Goal: Find specific page/section: Find specific page/section

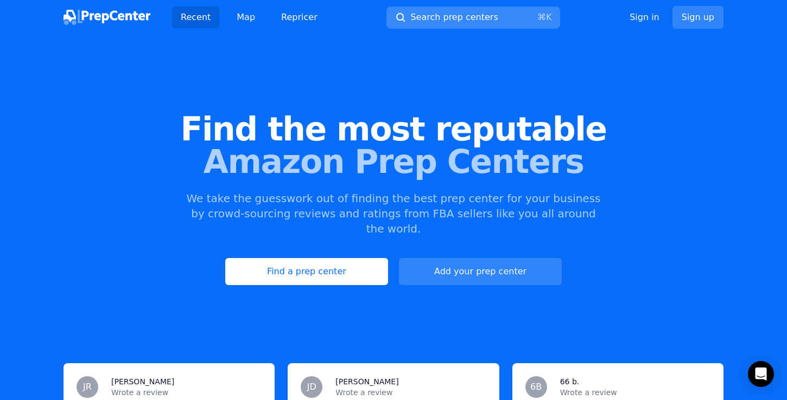
click at [441, 17] on span "Search prep centers" at bounding box center [453, 17] width 87 height 13
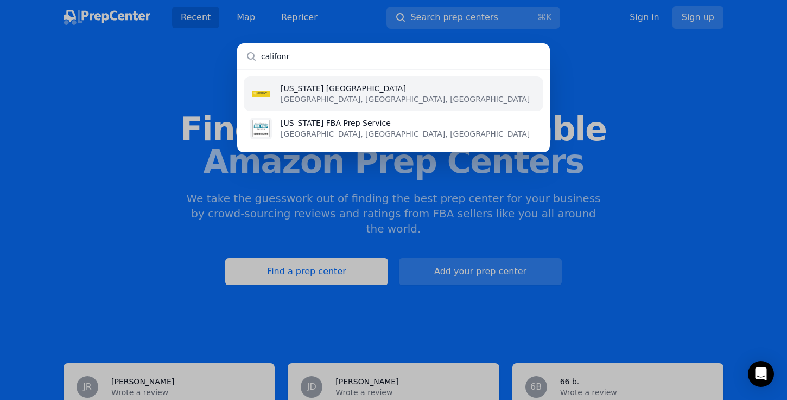
type input "califon"
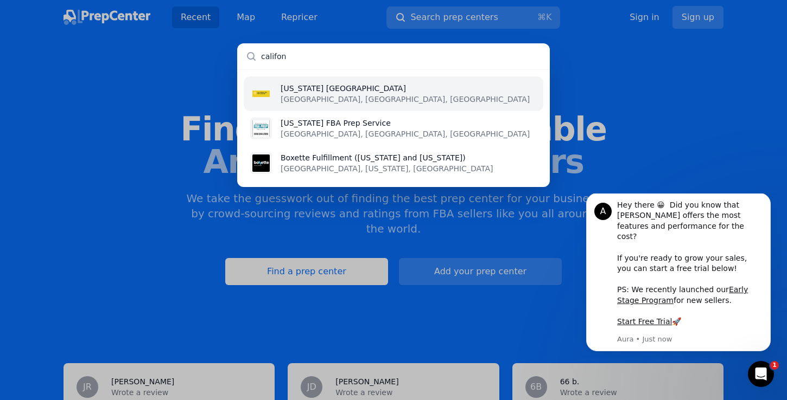
click at [428, 63] on input "califon" at bounding box center [393, 56] width 312 height 26
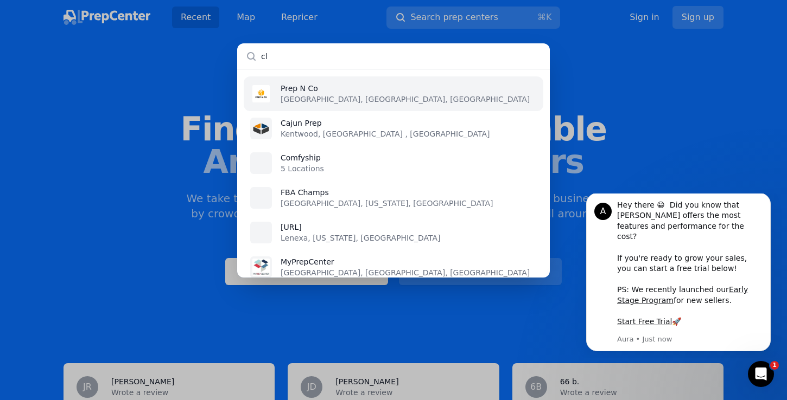
type input "c"
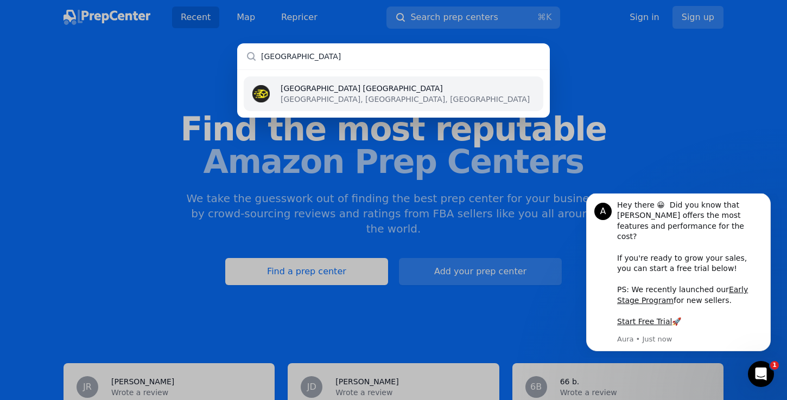
type input "[GEOGRAPHIC_DATA]"
click at [391, 90] on li "[GEOGRAPHIC_DATA] [GEOGRAPHIC_DATA], [GEOGRAPHIC_DATA], [GEOGRAPHIC_DATA]" at bounding box center [393, 93] width 299 height 35
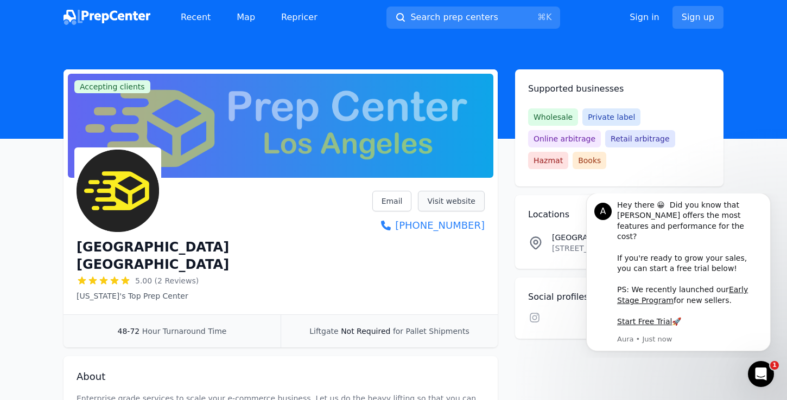
click at [431, 208] on link "Visit website" at bounding box center [451, 201] width 67 height 21
